Goal: Information Seeking & Learning: Learn about a topic

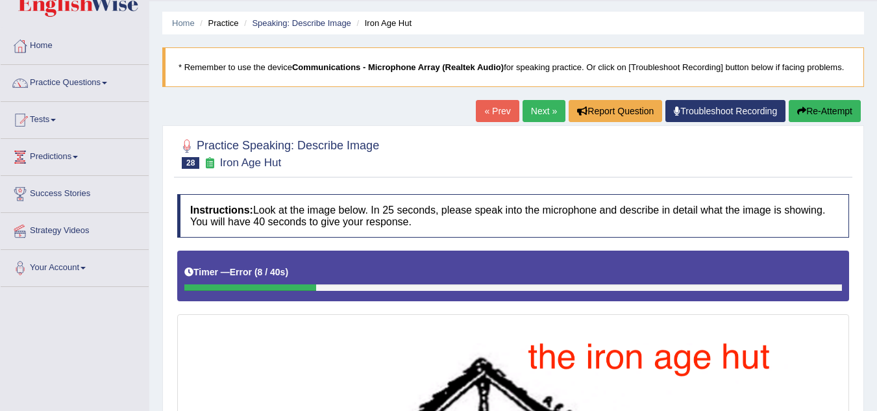
scroll to position [37, 0]
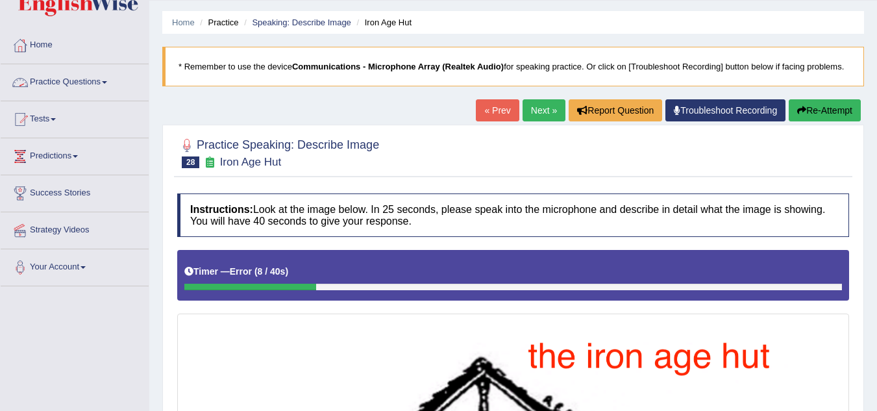
click at [112, 84] on link "Practice Questions" at bounding box center [75, 80] width 148 height 32
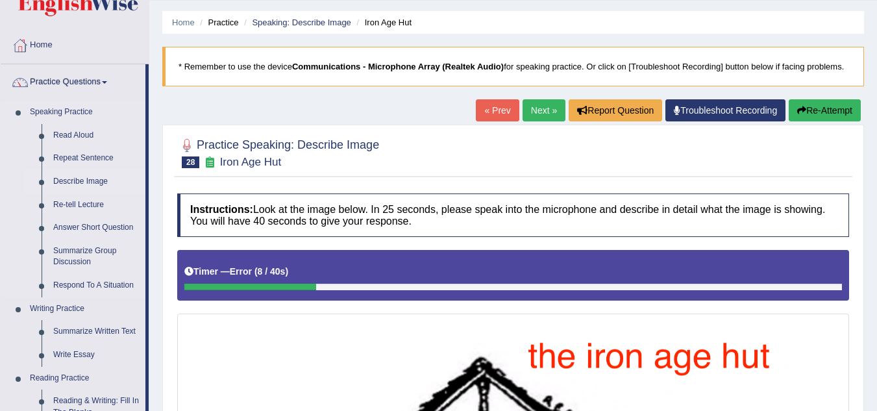
click at [87, 183] on link "Describe Image" at bounding box center [96, 181] width 98 height 23
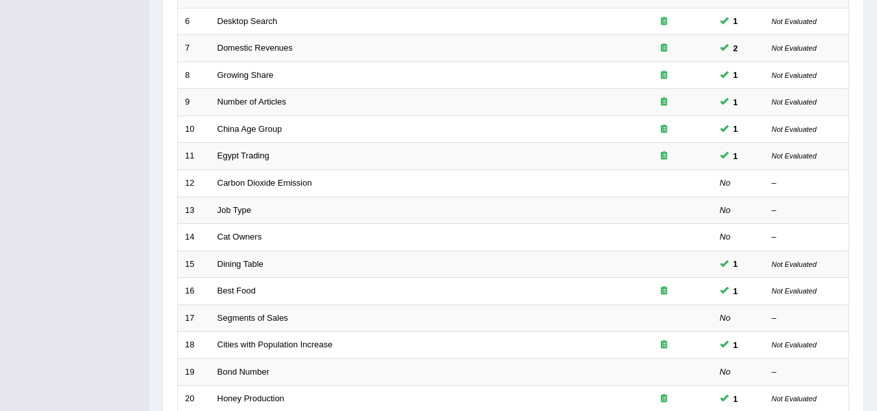
scroll to position [449, 0]
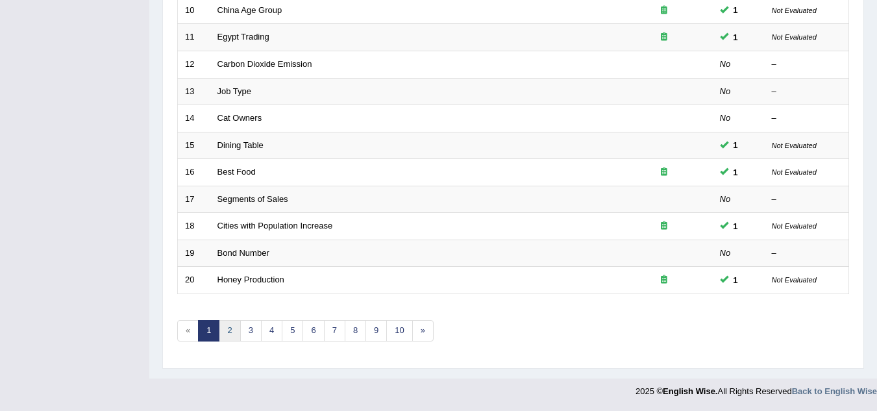
click at [232, 328] on link "2" at bounding box center [229, 330] width 21 height 21
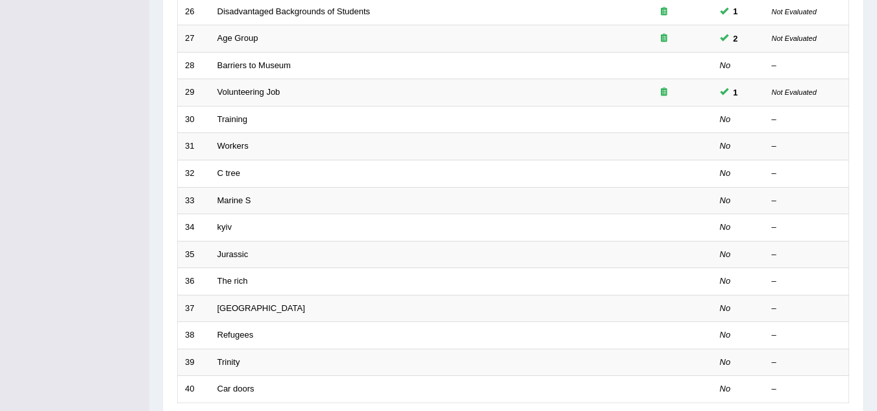
scroll to position [449, 0]
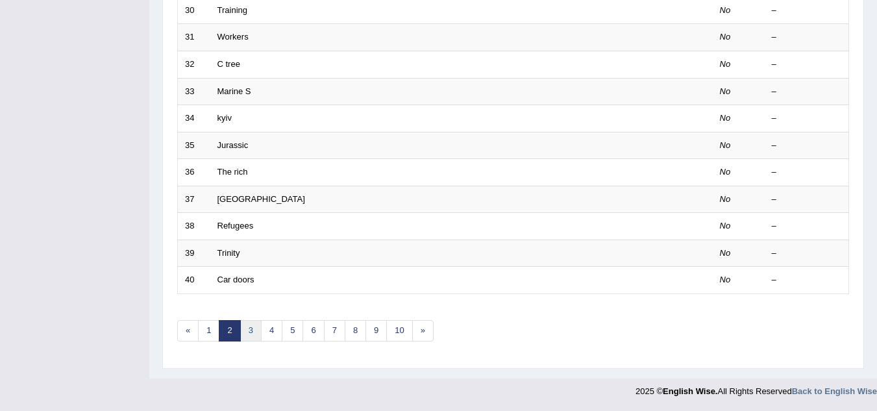
click at [252, 332] on link "3" at bounding box center [250, 330] width 21 height 21
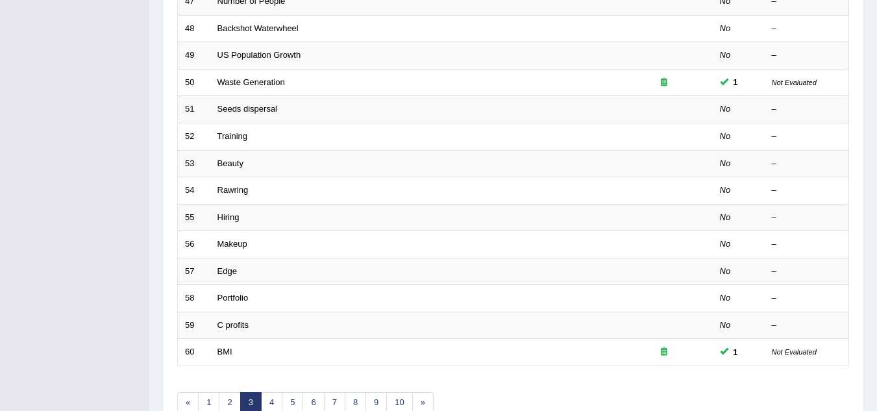
scroll to position [449, 0]
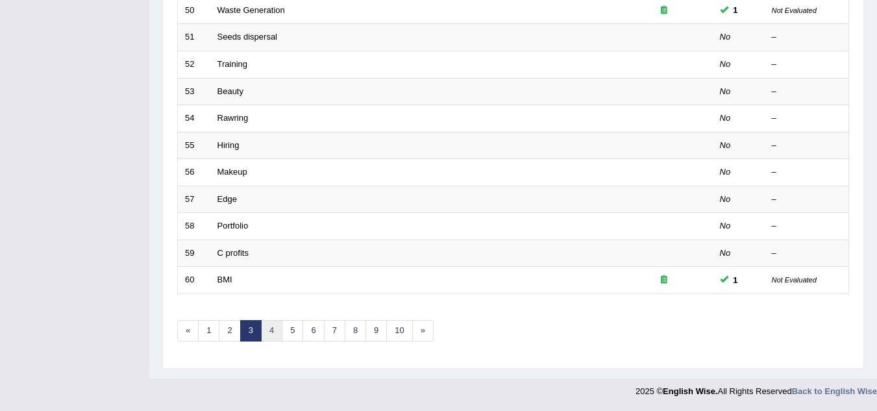
click at [269, 327] on link "4" at bounding box center [271, 330] width 21 height 21
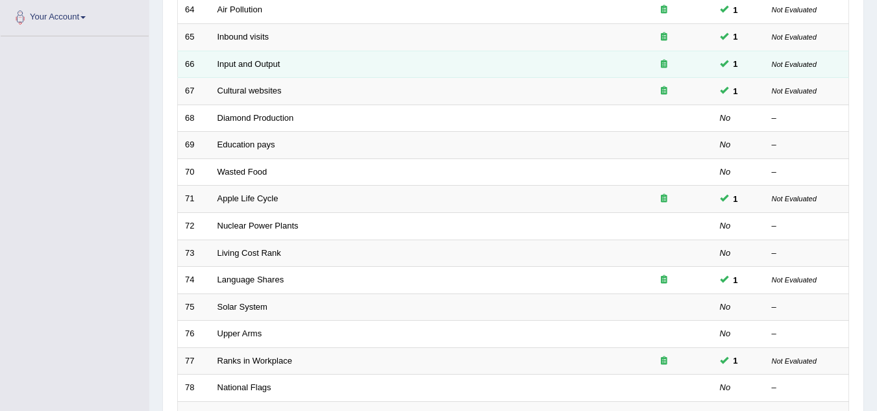
scroll to position [449, 0]
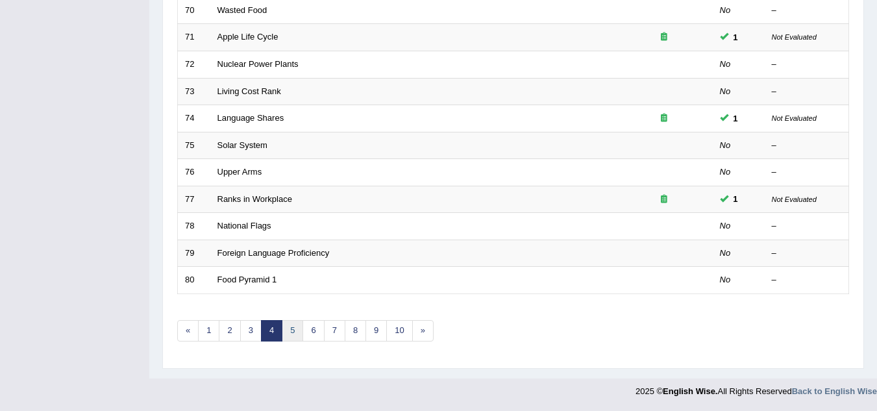
click at [283, 327] on link "5" at bounding box center [292, 330] width 21 height 21
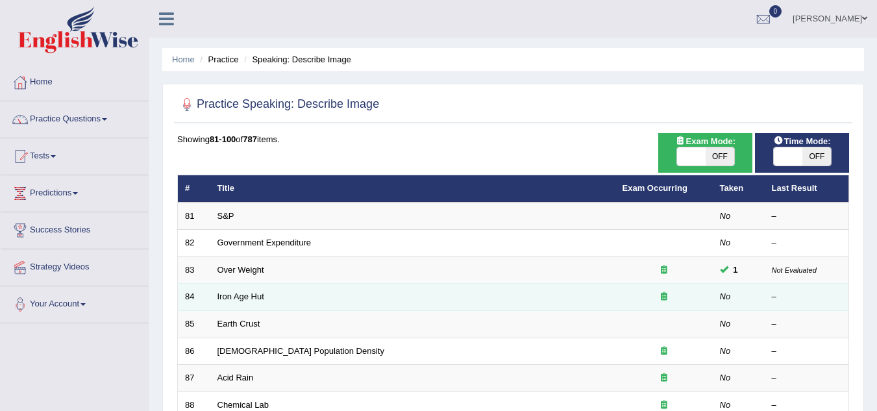
scroll to position [449, 0]
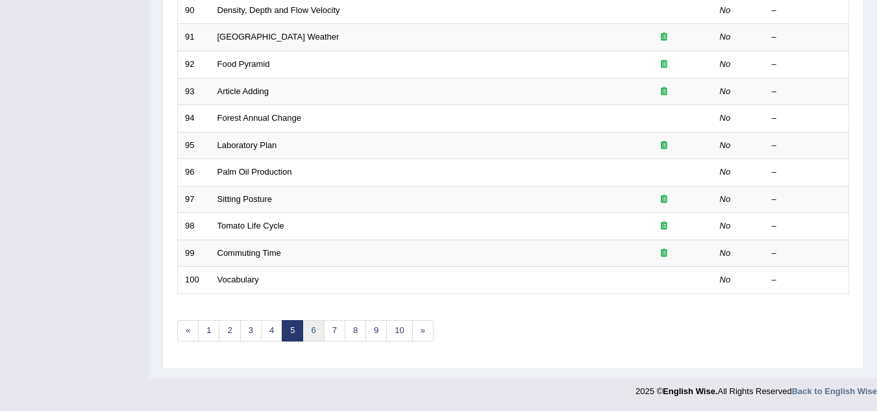
click at [310, 327] on link "6" at bounding box center [313, 330] width 21 height 21
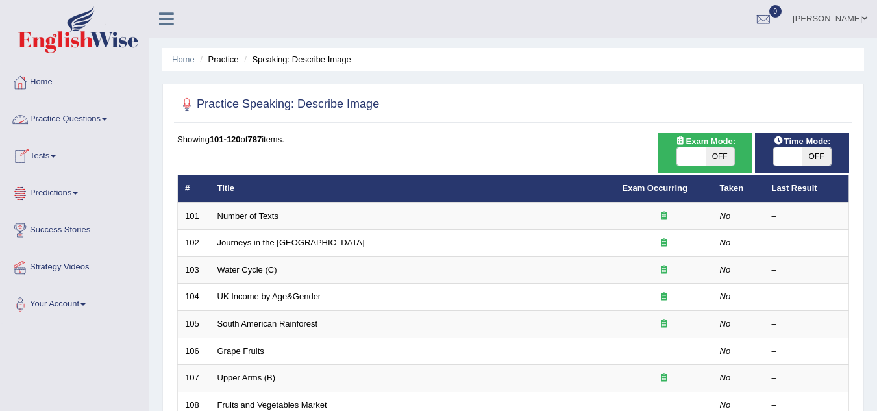
click at [107, 120] on span at bounding box center [104, 119] width 5 height 3
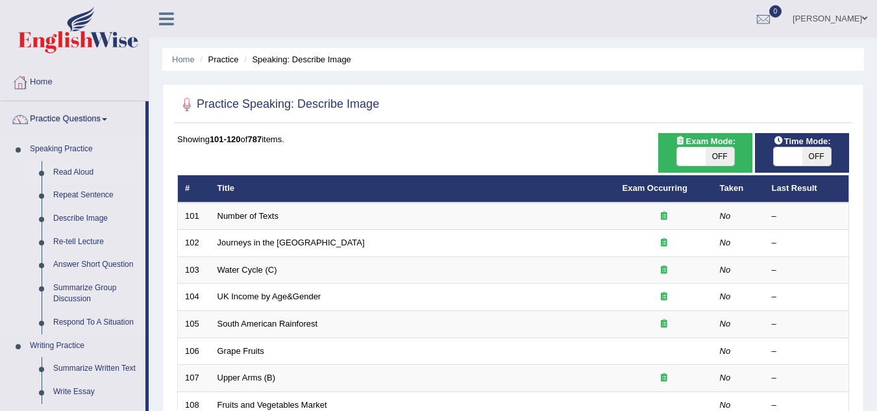
click at [83, 177] on link "Read Aloud" at bounding box center [96, 172] width 98 height 23
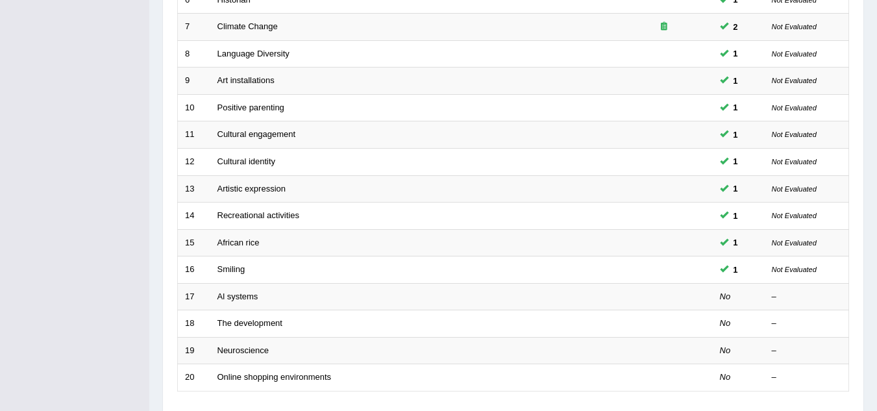
scroll to position [449, 0]
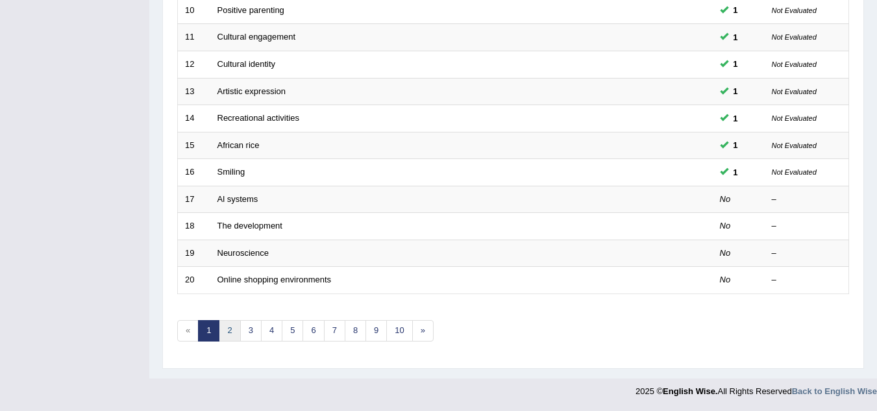
click at [228, 338] on link "2" at bounding box center [229, 330] width 21 height 21
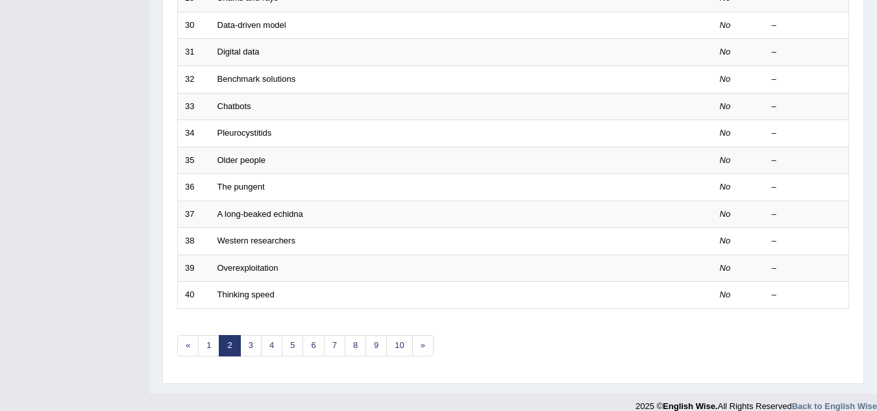
scroll to position [434, 0]
click at [254, 350] on link "3" at bounding box center [250, 344] width 21 height 21
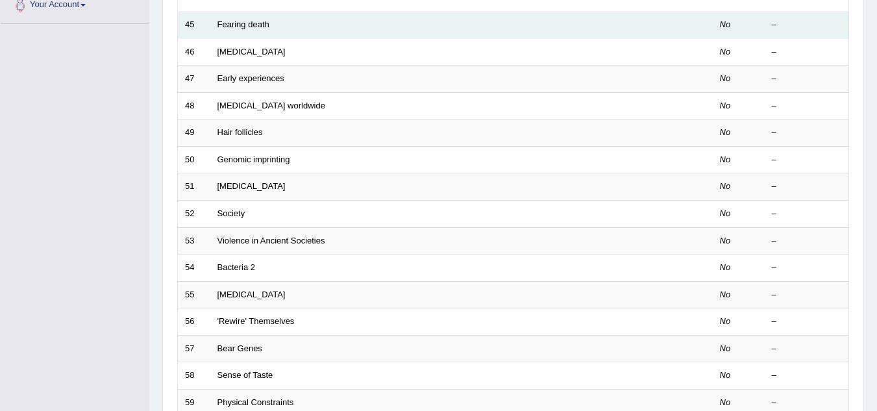
scroll to position [449, 0]
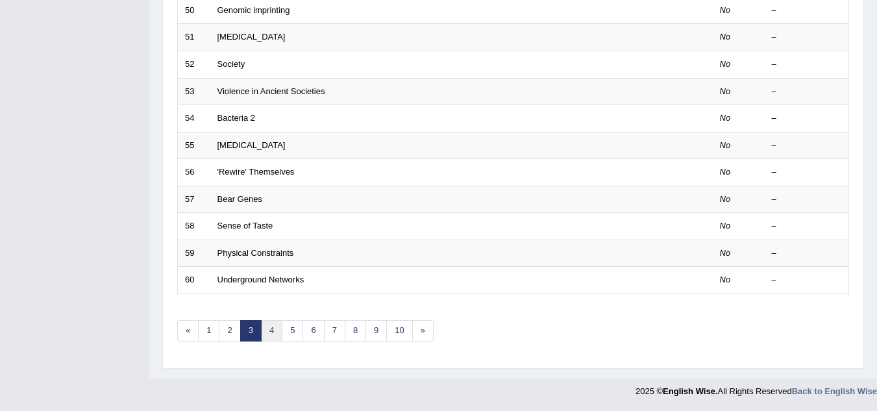
click at [267, 321] on link "4" at bounding box center [271, 330] width 21 height 21
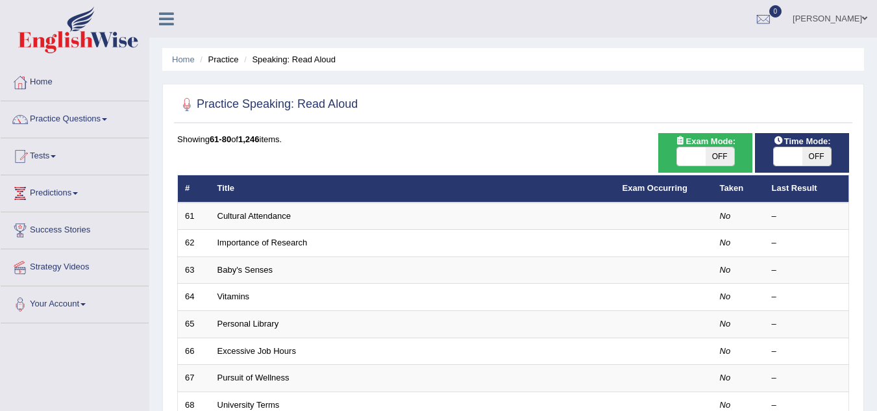
click at [267, 321] on link "Personal Library" at bounding box center [248, 324] width 62 height 10
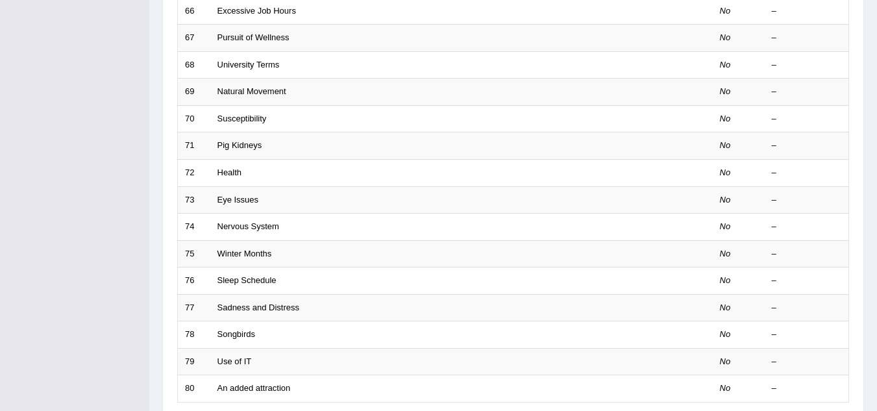
scroll to position [449, 0]
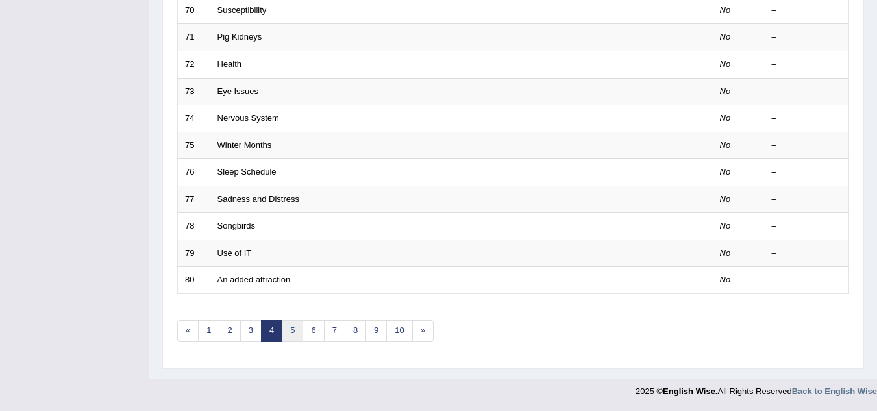
click at [291, 332] on link "5" at bounding box center [292, 330] width 21 height 21
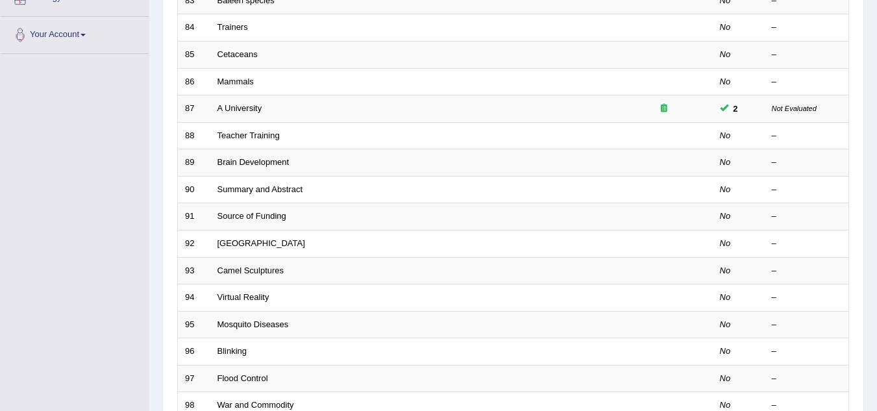
scroll to position [449, 0]
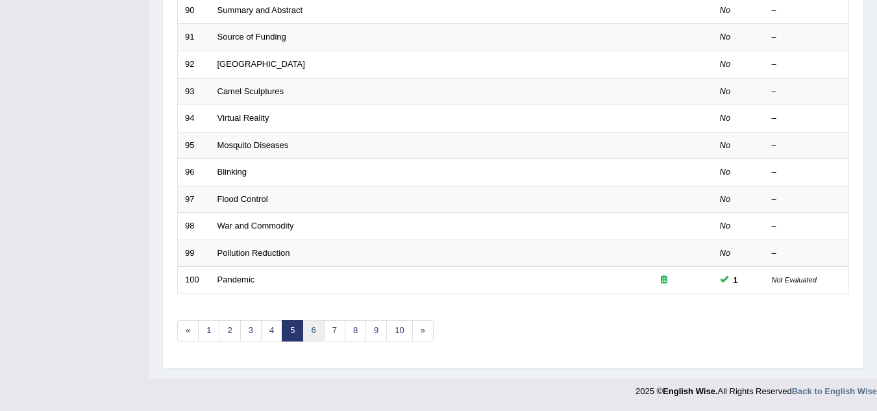
click at [315, 328] on link "6" at bounding box center [313, 330] width 21 height 21
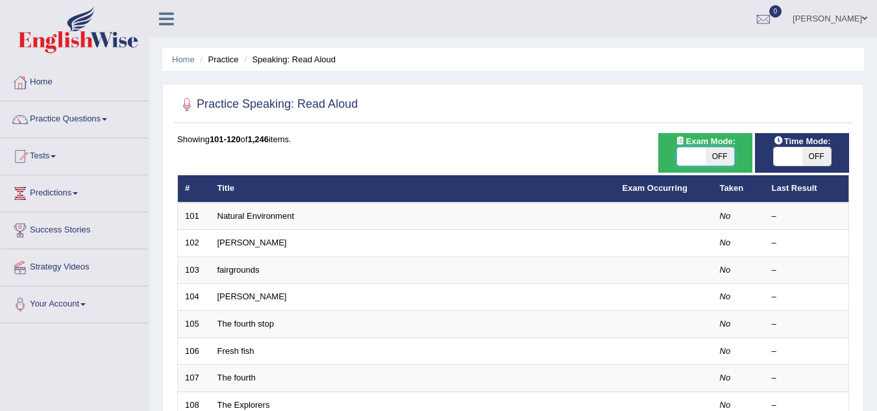
click at [693, 155] on span at bounding box center [691, 156] width 29 height 18
checkbox input "true"
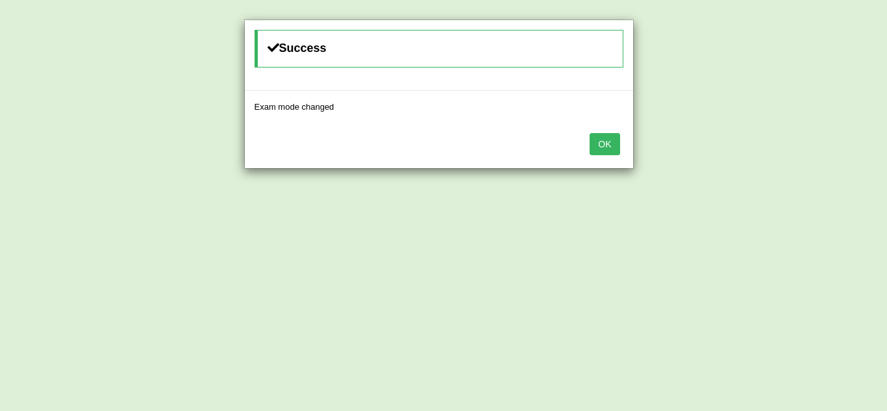
click at [589, 133] on button "OK" at bounding box center [604, 144] width 30 height 22
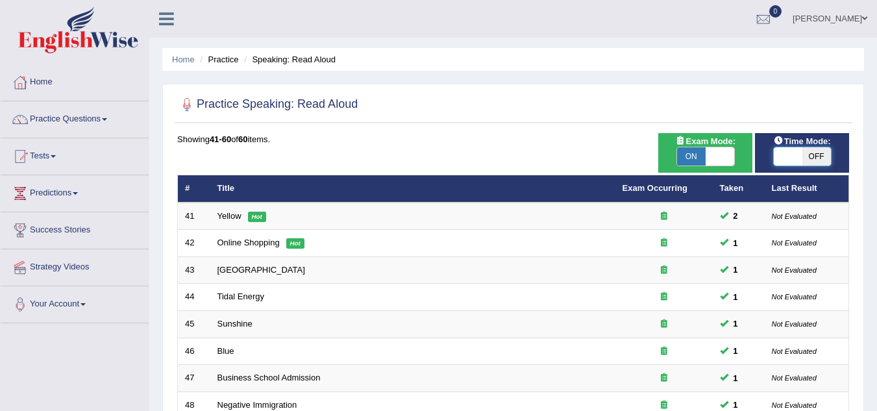
click at [797, 157] on span at bounding box center [788, 156] width 29 height 18
checkbox input "true"
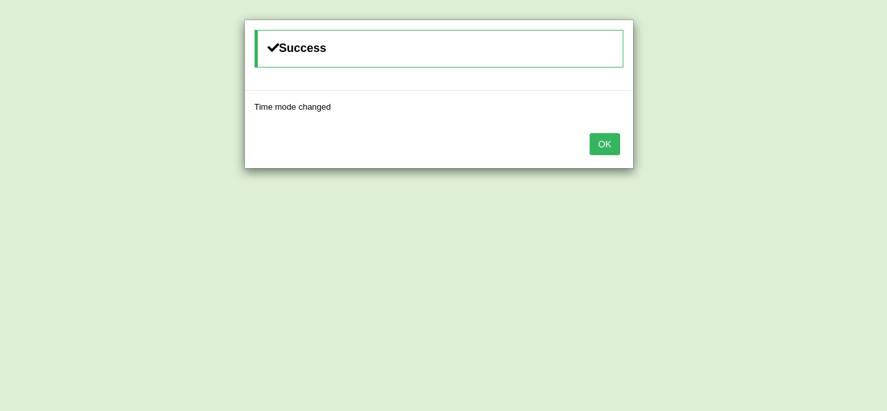
click at [589, 133] on button "OK" at bounding box center [604, 144] width 30 height 22
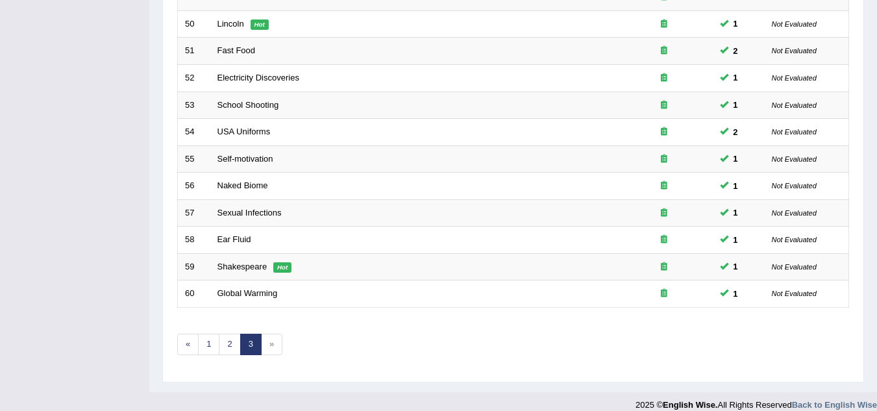
scroll to position [449, 0]
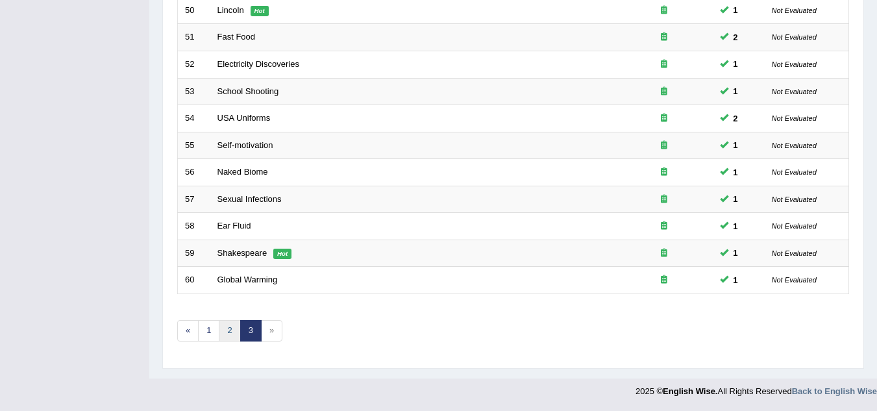
click at [230, 330] on link "2" at bounding box center [229, 330] width 21 height 21
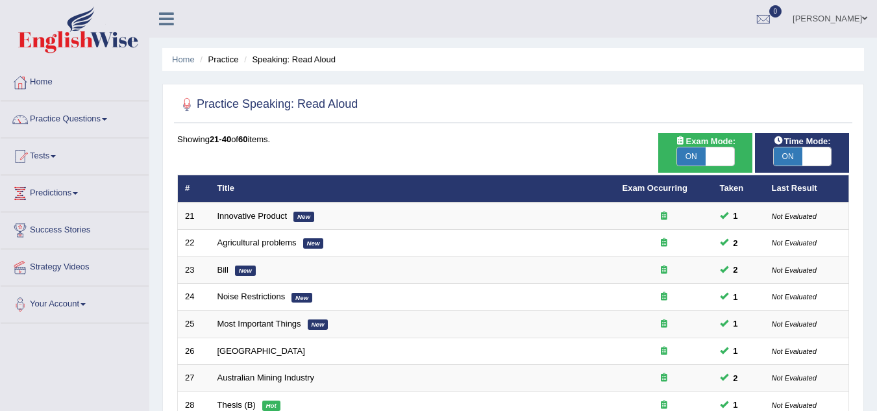
scroll to position [449, 0]
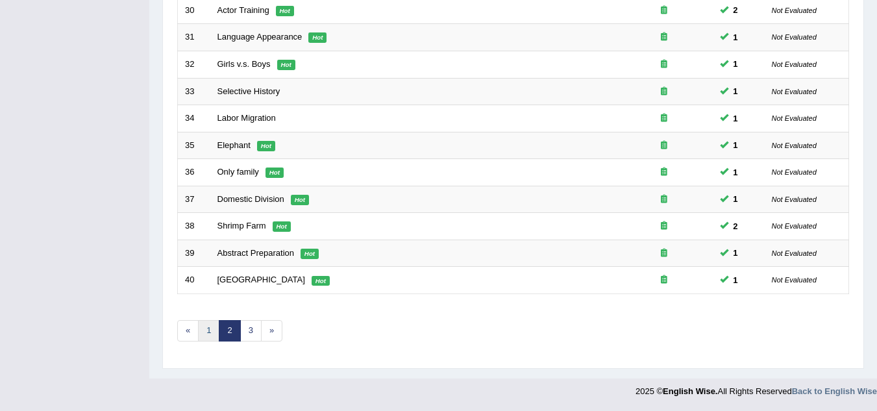
click at [207, 336] on link "1" at bounding box center [208, 330] width 21 height 21
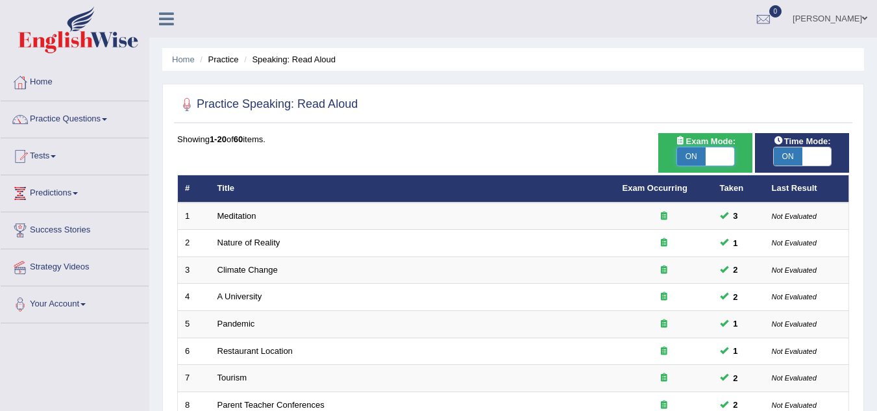
click at [713, 158] on span at bounding box center [720, 156] width 29 height 18
checkbox input "false"
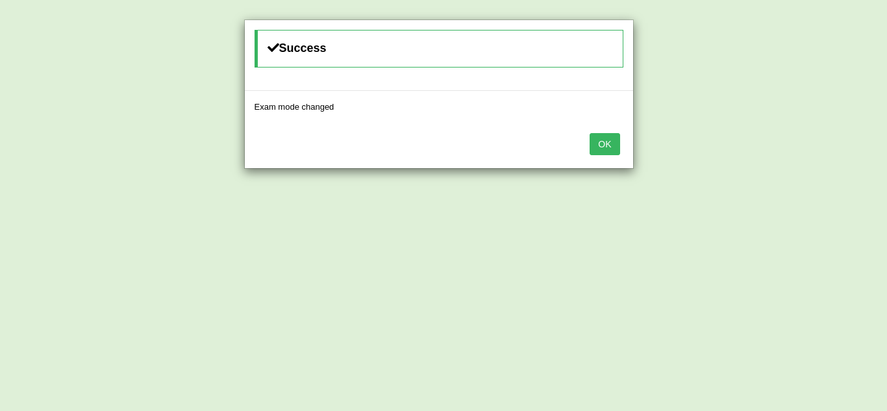
click at [589, 133] on button "OK" at bounding box center [604, 144] width 30 height 22
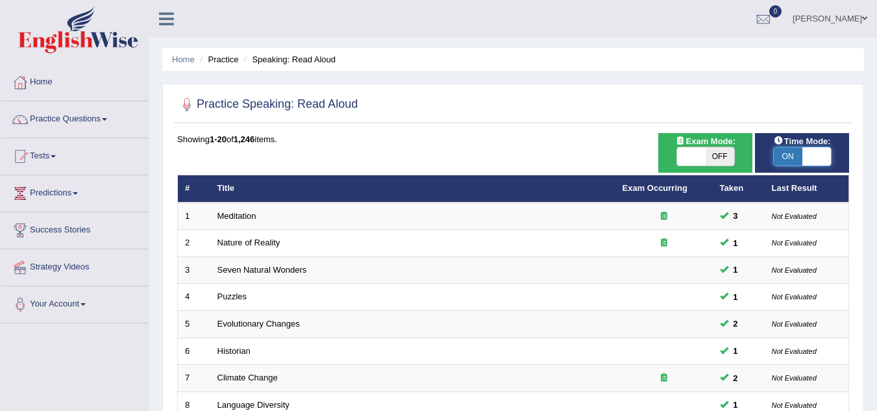
click at [826, 159] on span at bounding box center [816, 156] width 29 height 18
checkbox input "false"
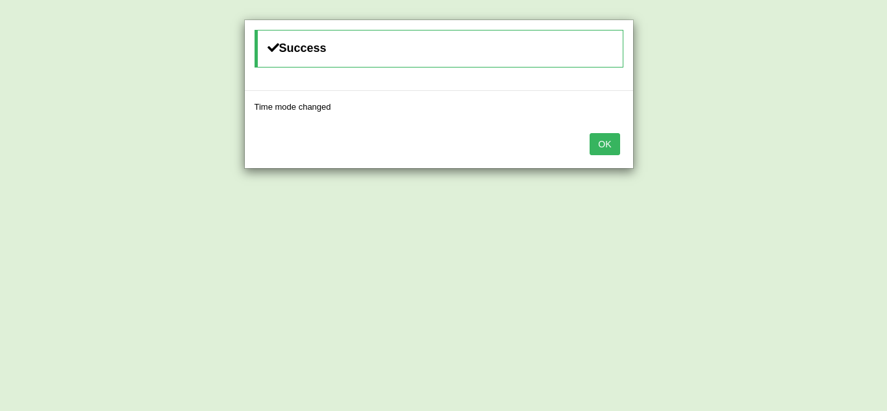
click at [589, 133] on button "OK" at bounding box center [604, 144] width 30 height 22
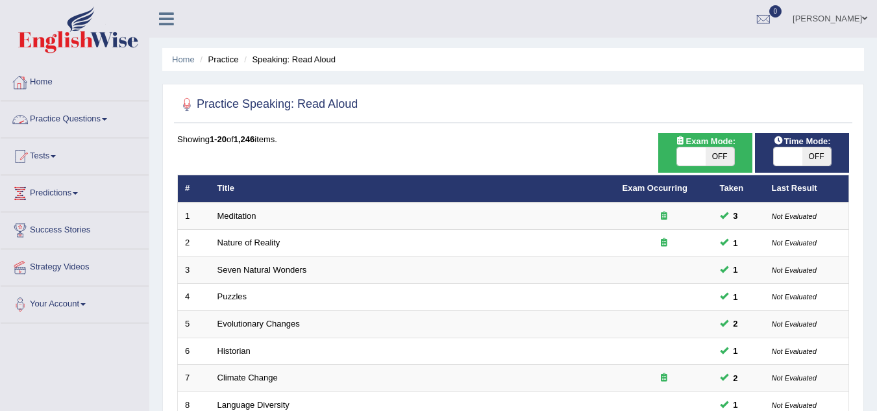
click at [109, 118] on link "Practice Questions" at bounding box center [75, 117] width 148 height 32
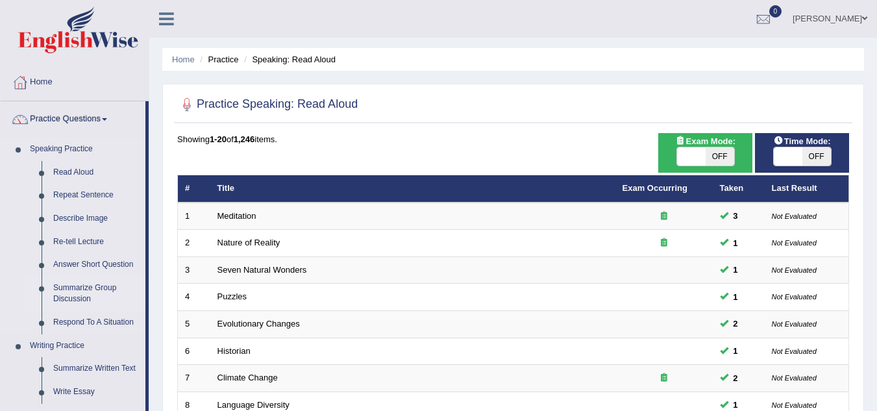
click at [93, 286] on link "Summarize Group Discussion" at bounding box center [96, 294] width 98 height 34
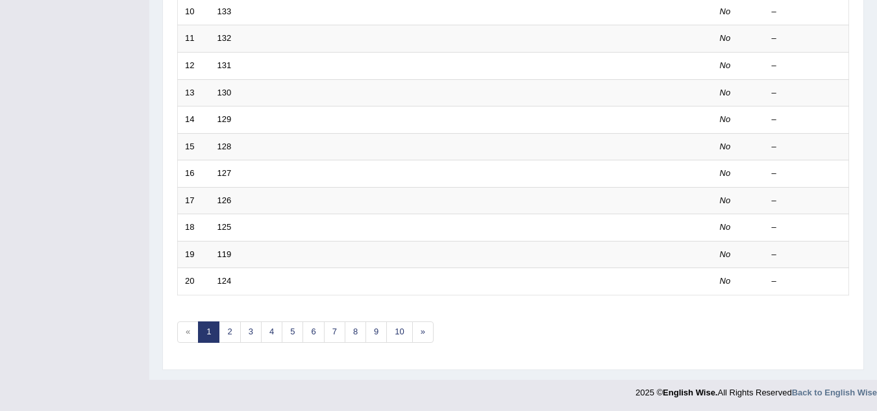
scroll to position [449, 0]
click at [232, 327] on link "2" at bounding box center [229, 330] width 21 height 21
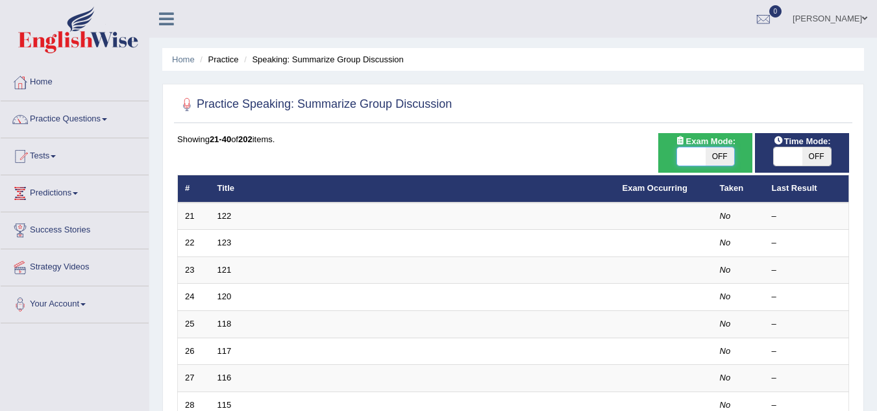
click at [699, 156] on span at bounding box center [691, 156] width 29 height 18
checkbox input "true"
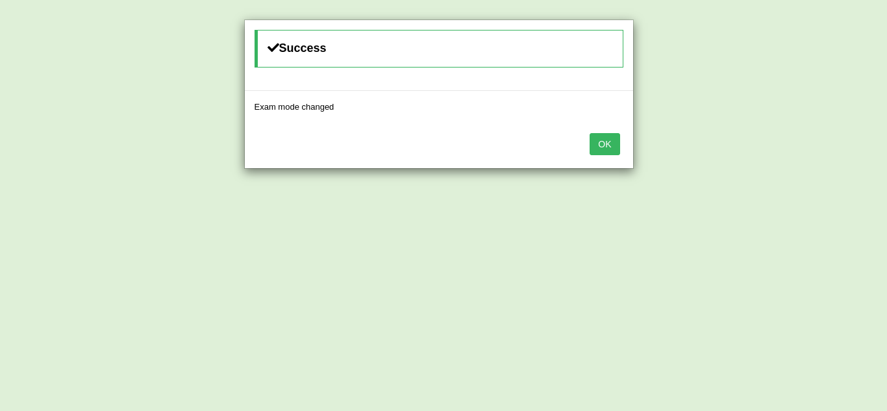
click at [589, 133] on button "OK" at bounding box center [604, 144] width 30 height 22
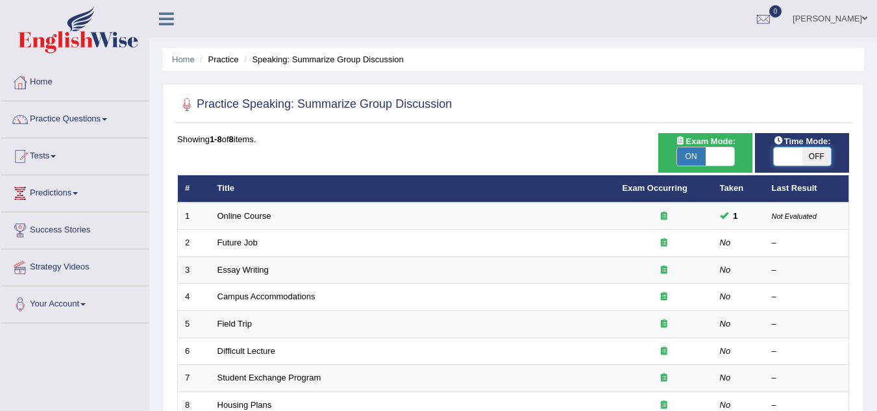
click at [794, 160] on span at bounding box center [788, 156] width 29 height 18
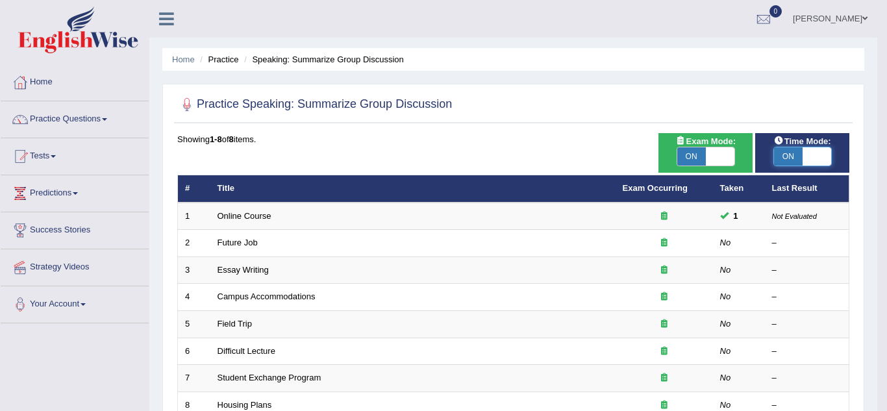
click at [774, 147] on input "checkbox" at bounding box center [778, 151] width 8 height 8
checkbox input "false"
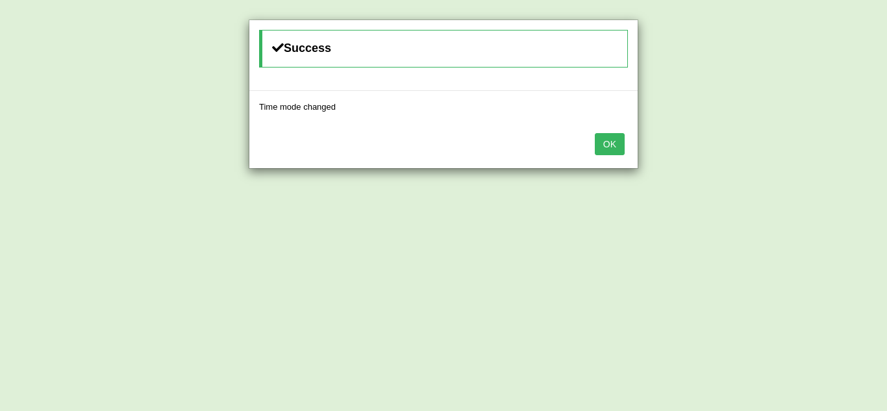
click at [595, 133] on button "OK" at bounding box center [610, 144] width 30 height 22
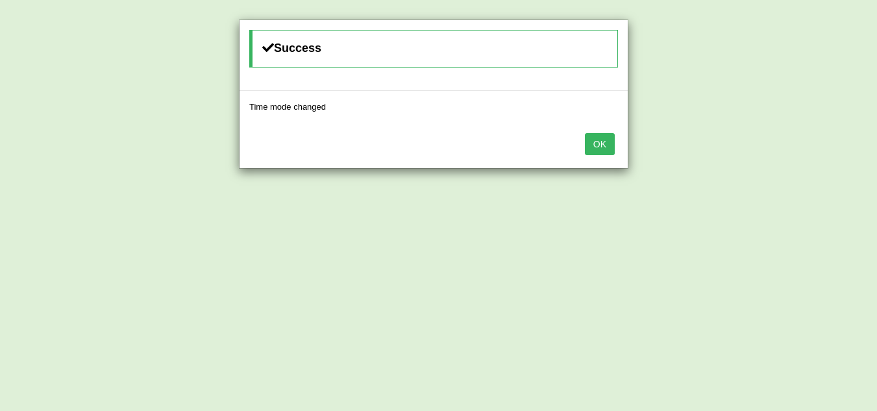
scroll to position [271, 0]
click at [593, 142] on button "OK" at bounding box center [600, 144] width 30 height 22
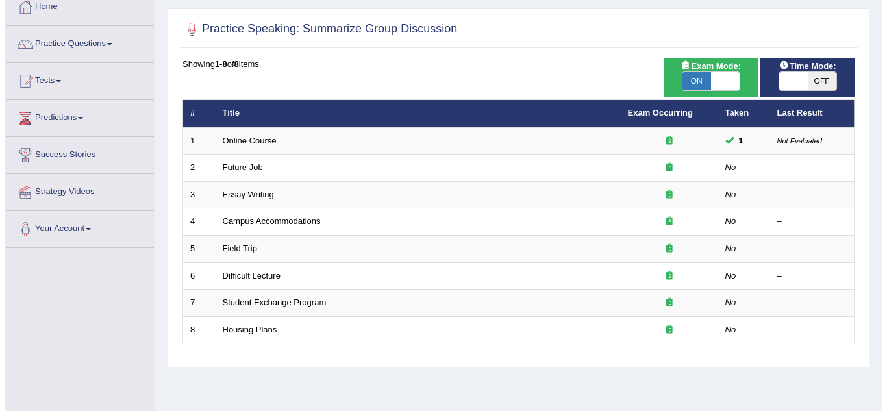
scroll to position [65, 0]
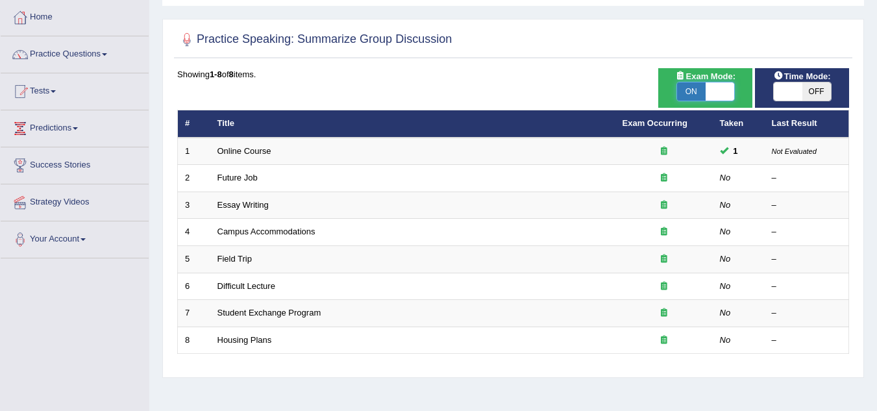
click at [721, 94] on span at bounding box center [720, 91] width 29 height 18
checkbox input "false"
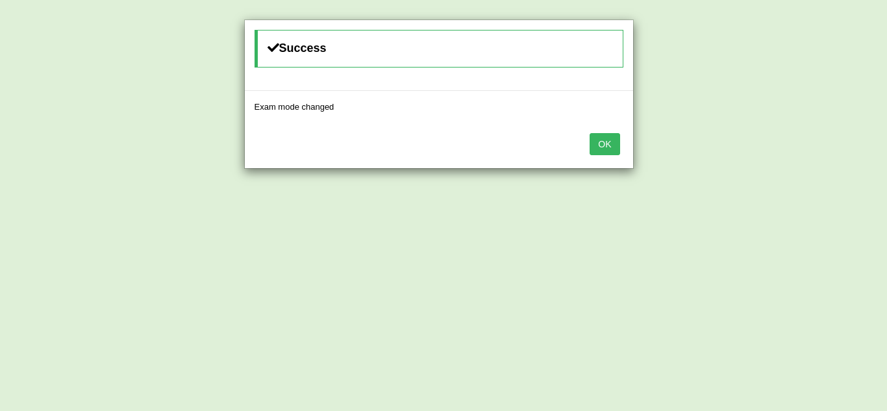
click at [589, 133] on button "OK" at bounding box center [604, 144] width 30 height 22
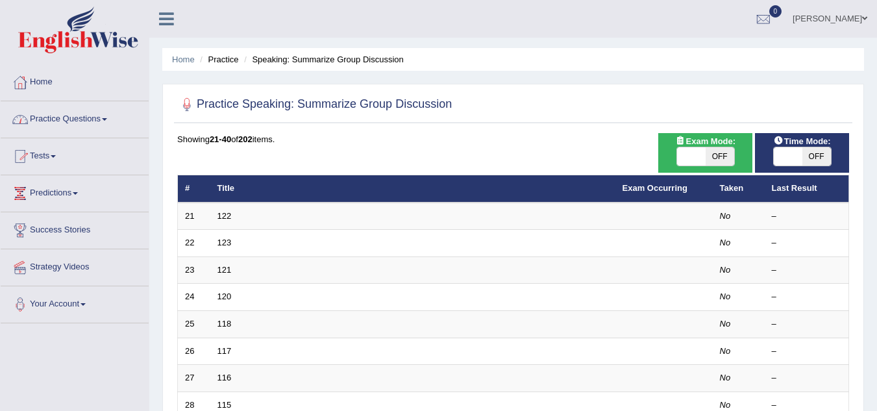
click at [106, 114] on link "Practice Questions" at bounding box center [75, 117] width 148 height 32
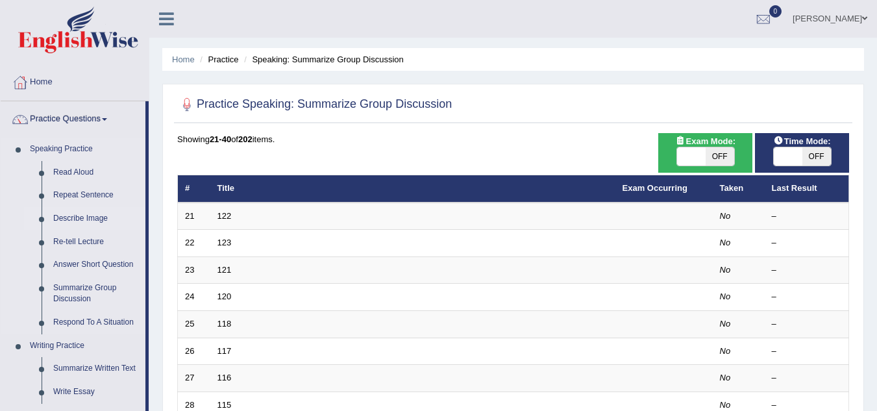
click at [92, 214] on link "Describe Image" at bounding box center [96, 218] width 98 height 23
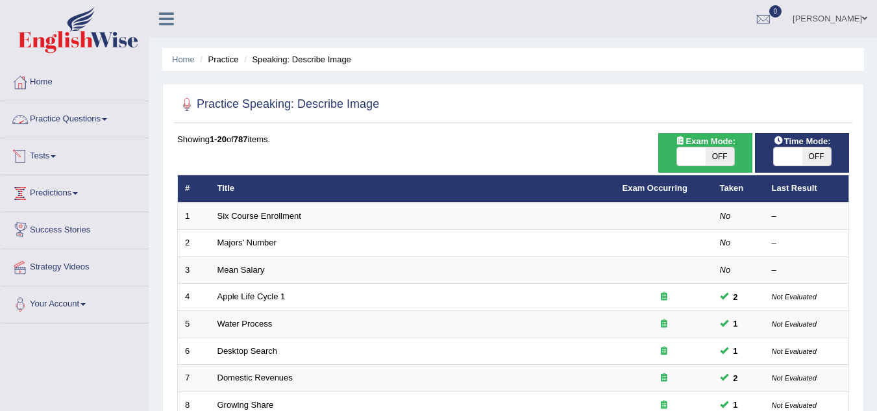
click at [98, 118] on link "Practice Questions" at bounding box center [75, 117] width 148 height 32
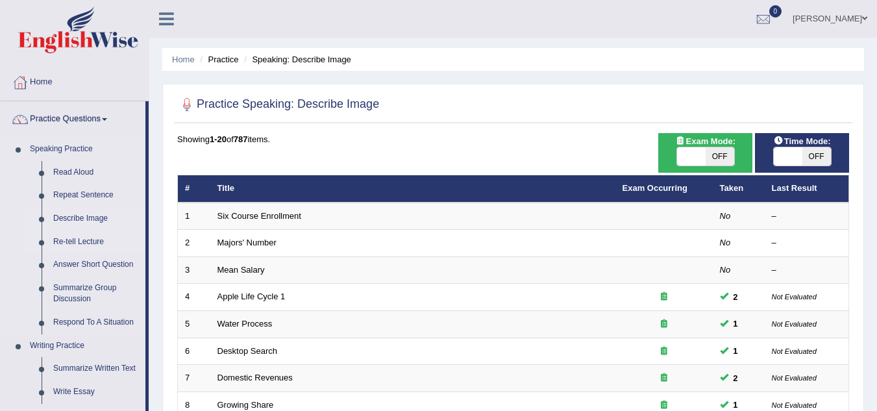
click at [84, 243] on link "Re-tell Lecture" at bounding box center [96, 241] width 98 height 23
